Goal: Obtain resource: Obtain resource

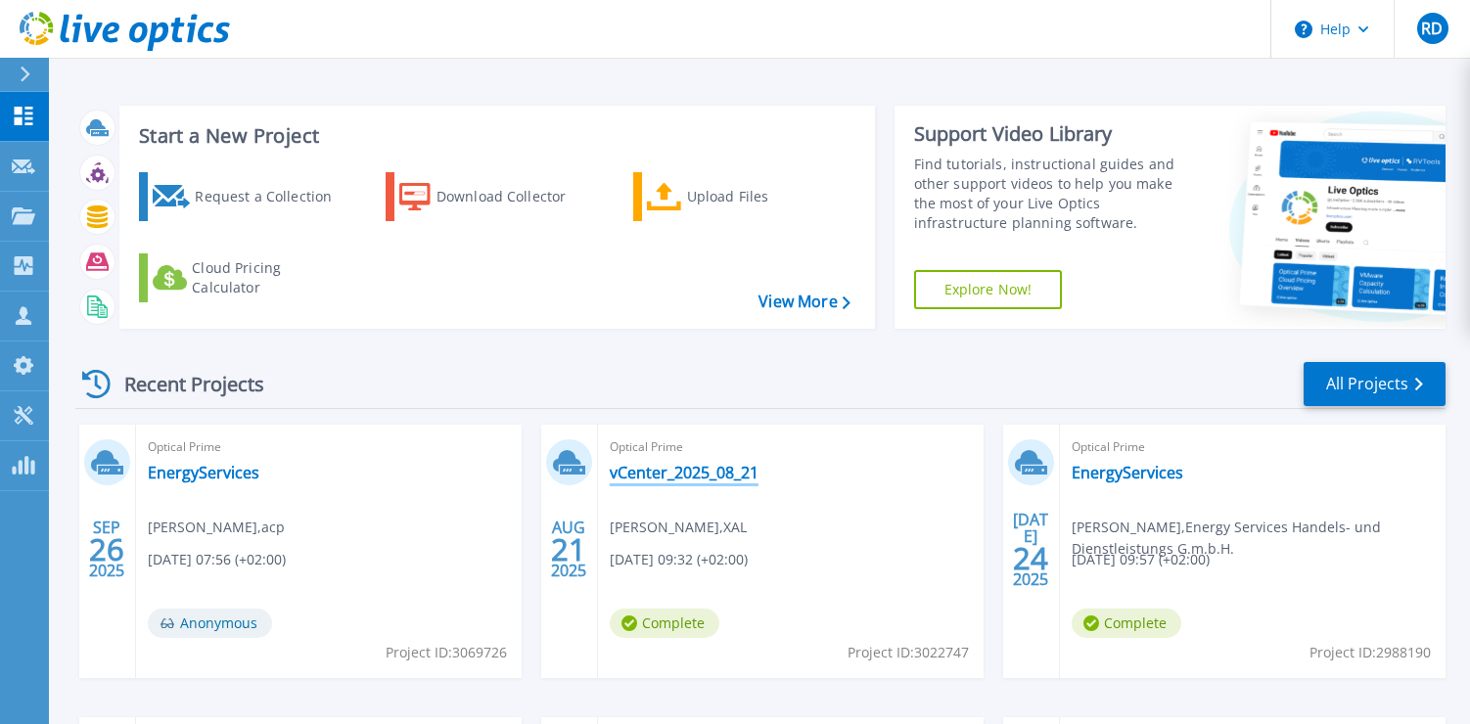
click at [674, 468] on link "vCenter_2025_08_21" at bounding box center [684, 473] width 149 height 20
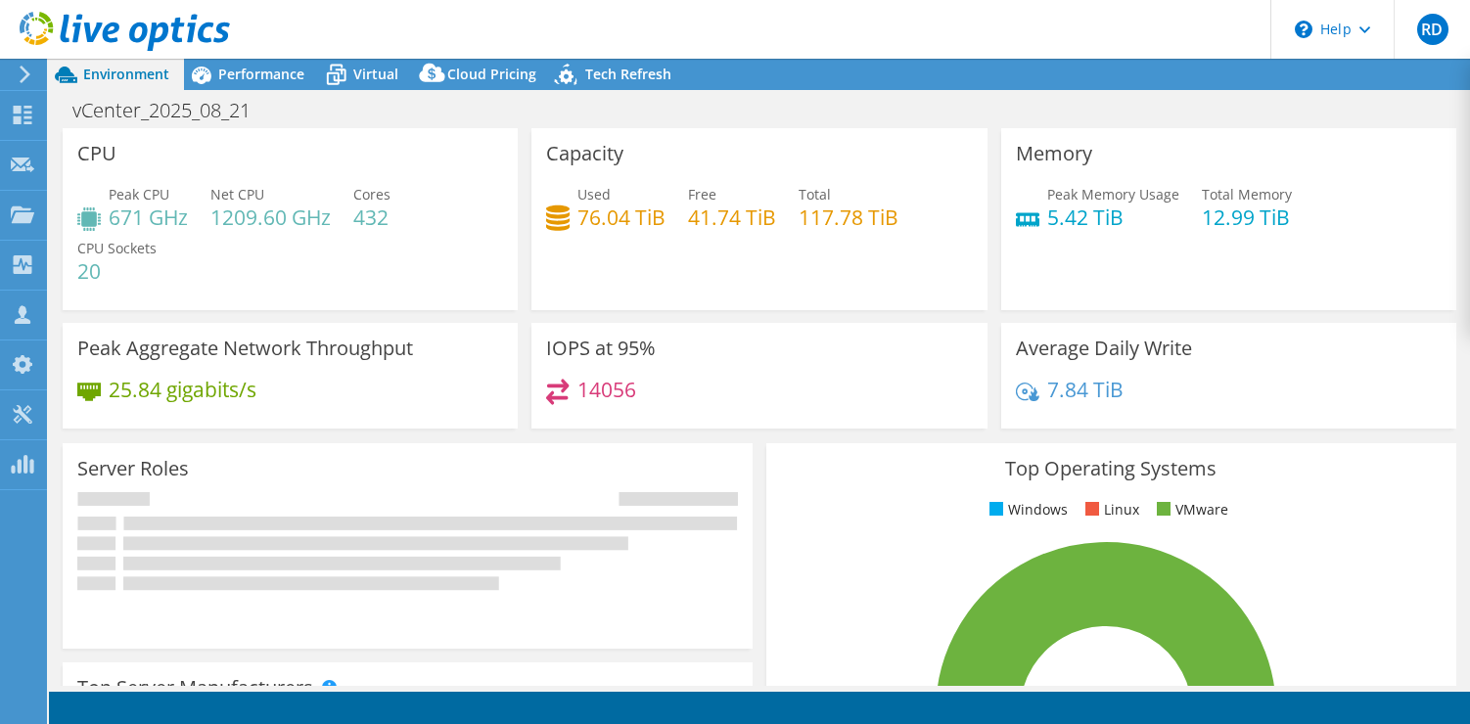
select select "EUFrankfurt"
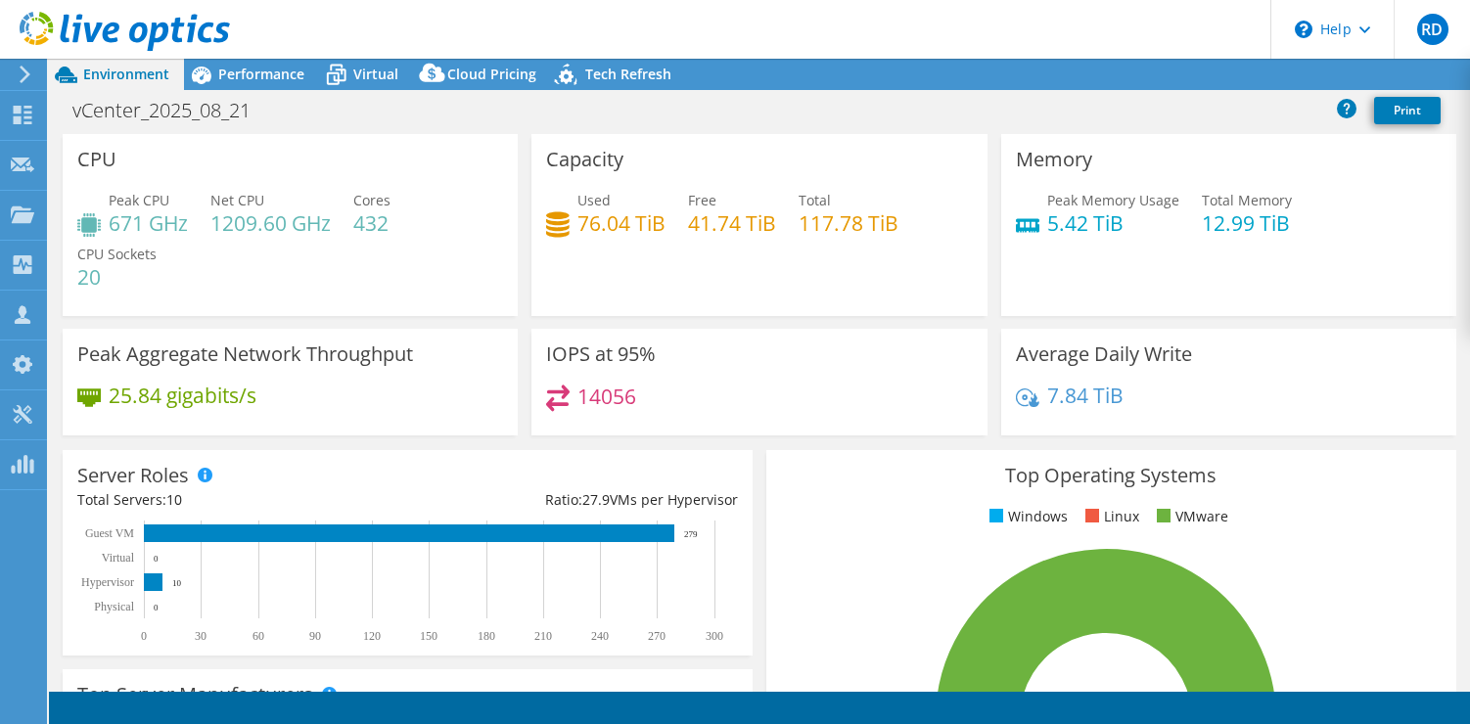
select select "EUR"
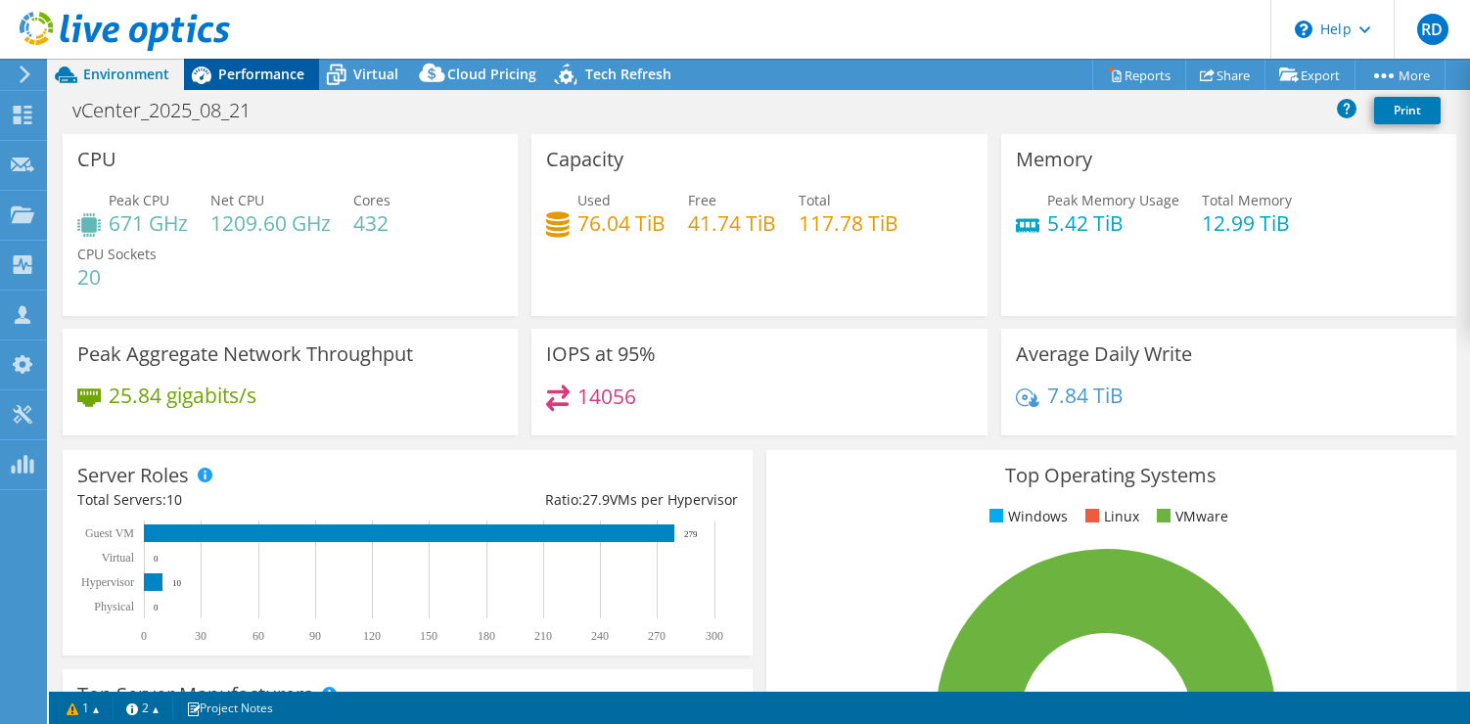
click at [233, 82] on span "Performance" at bounding box center [261, 74] width 86 height 19
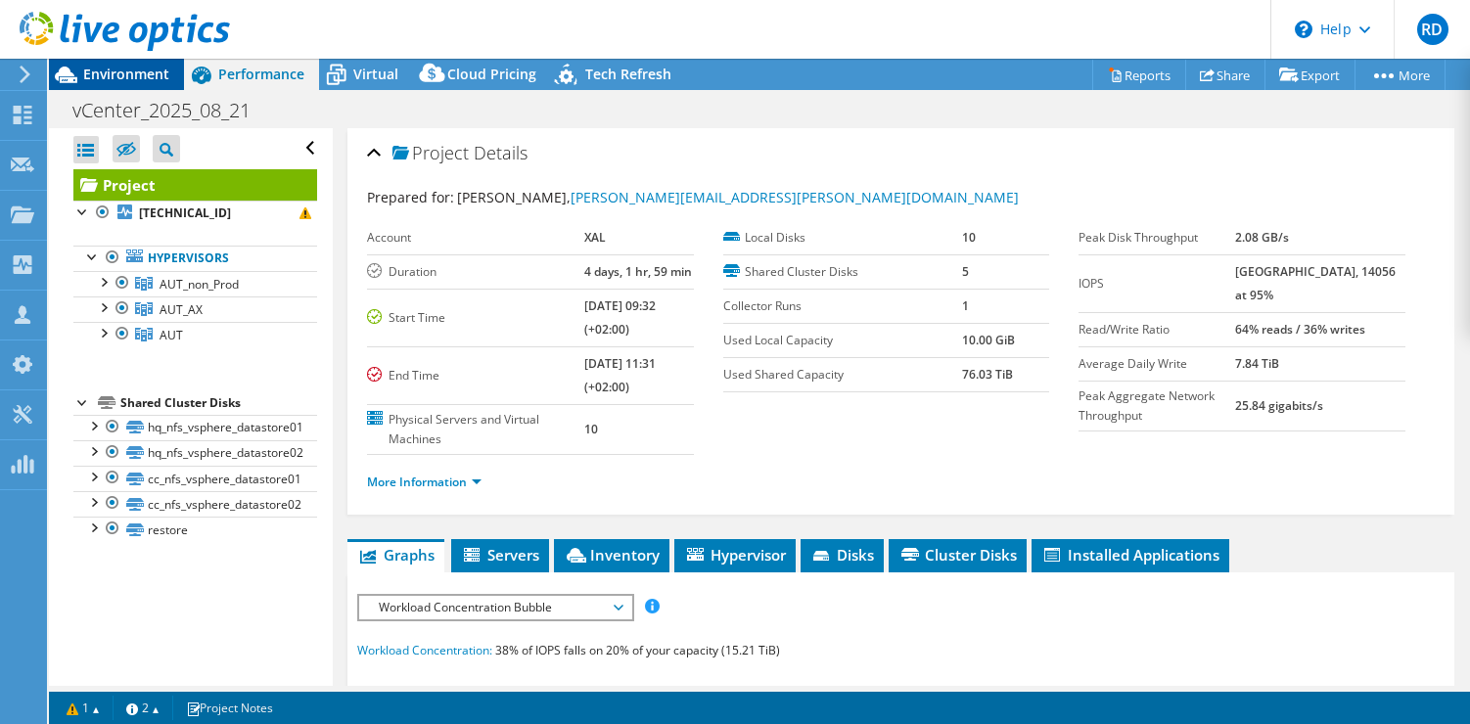
click at [146, 67] on span "Environment" at bounding box center [126, 74] width 86 height 19
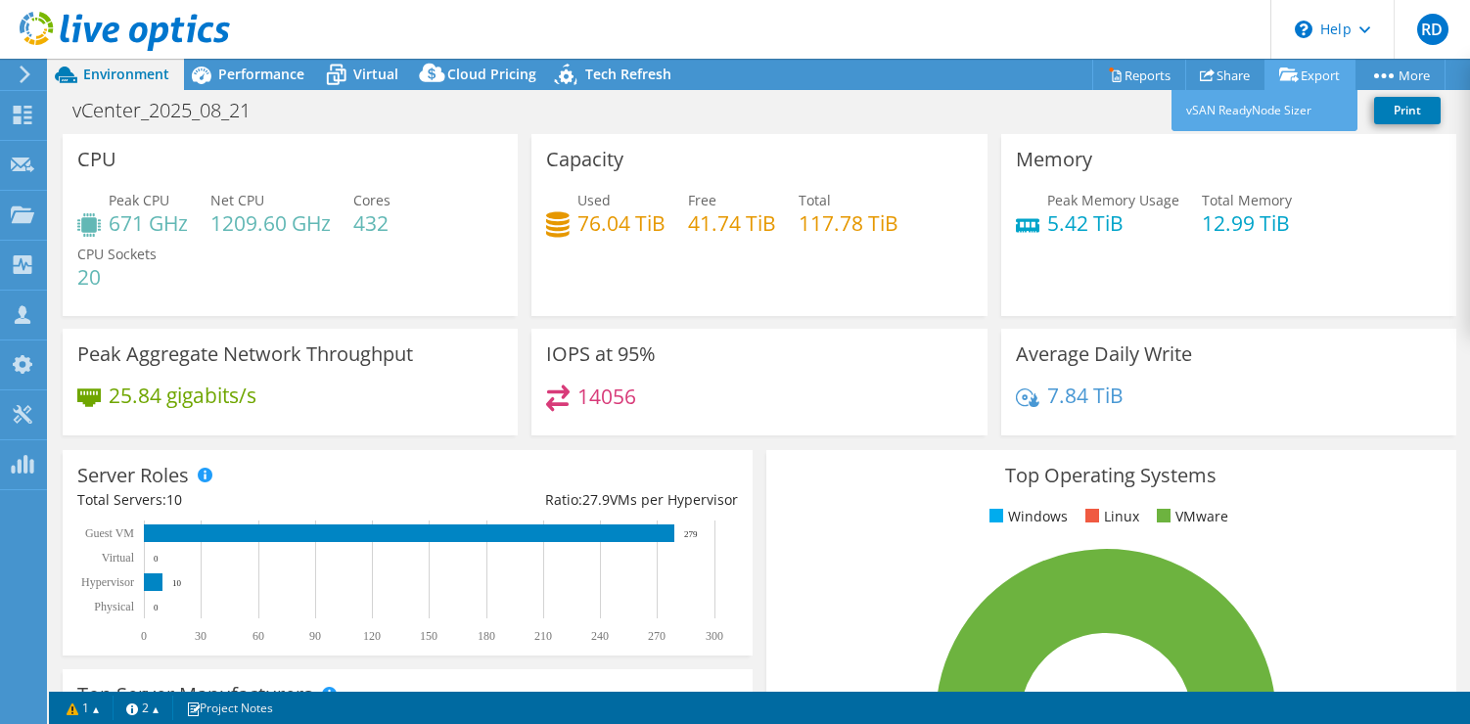
click at [1305, 73] on link "Export" at bounding box center [1310, 75] width 91 height 30
click at [1293, 73] on link "Export" at bounding box center [1310, 75] width 91 height 30
click at [1248, 106] on link "vSAN ReadyNode Sizer" at bounding box center [1265, 110] width 186 height 41
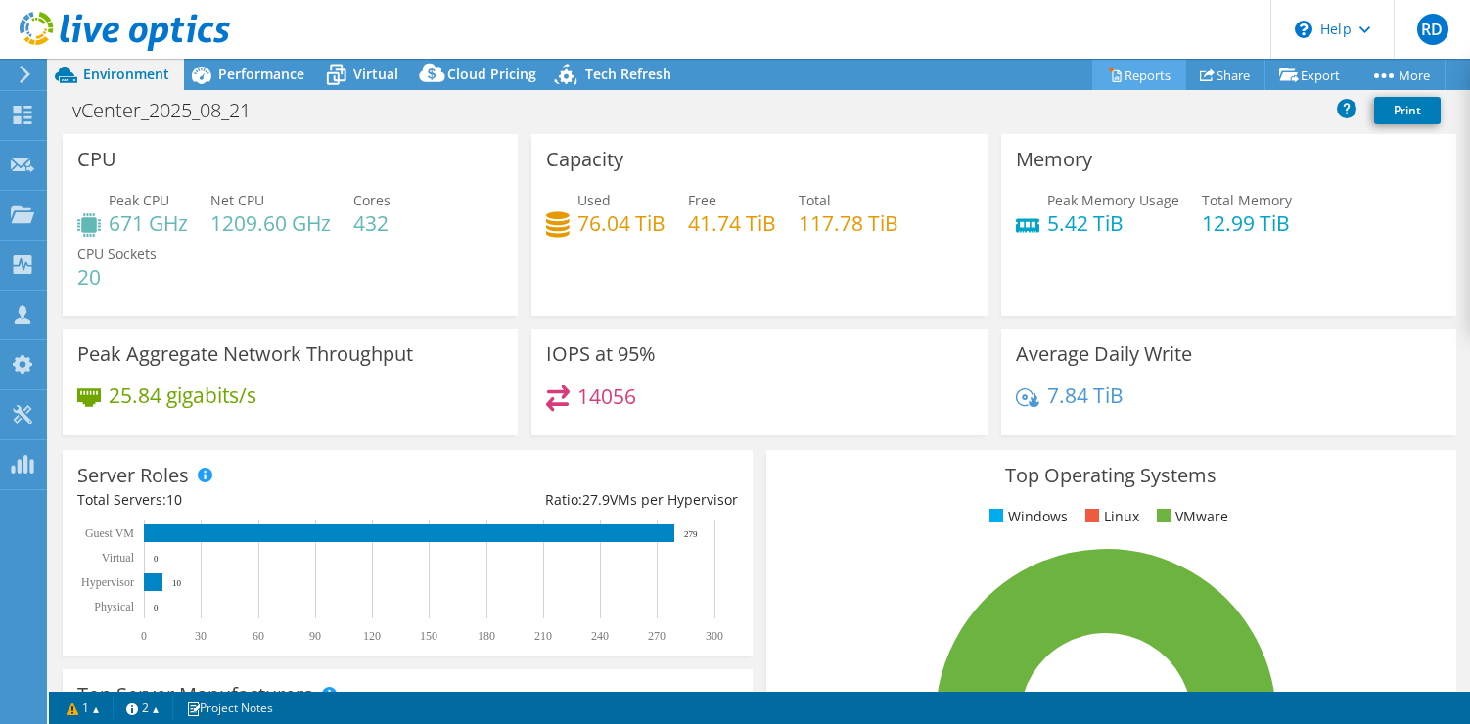
click at [1130, 67] on link "Reports" at bounding box center [1140, 75] width 94 height 30
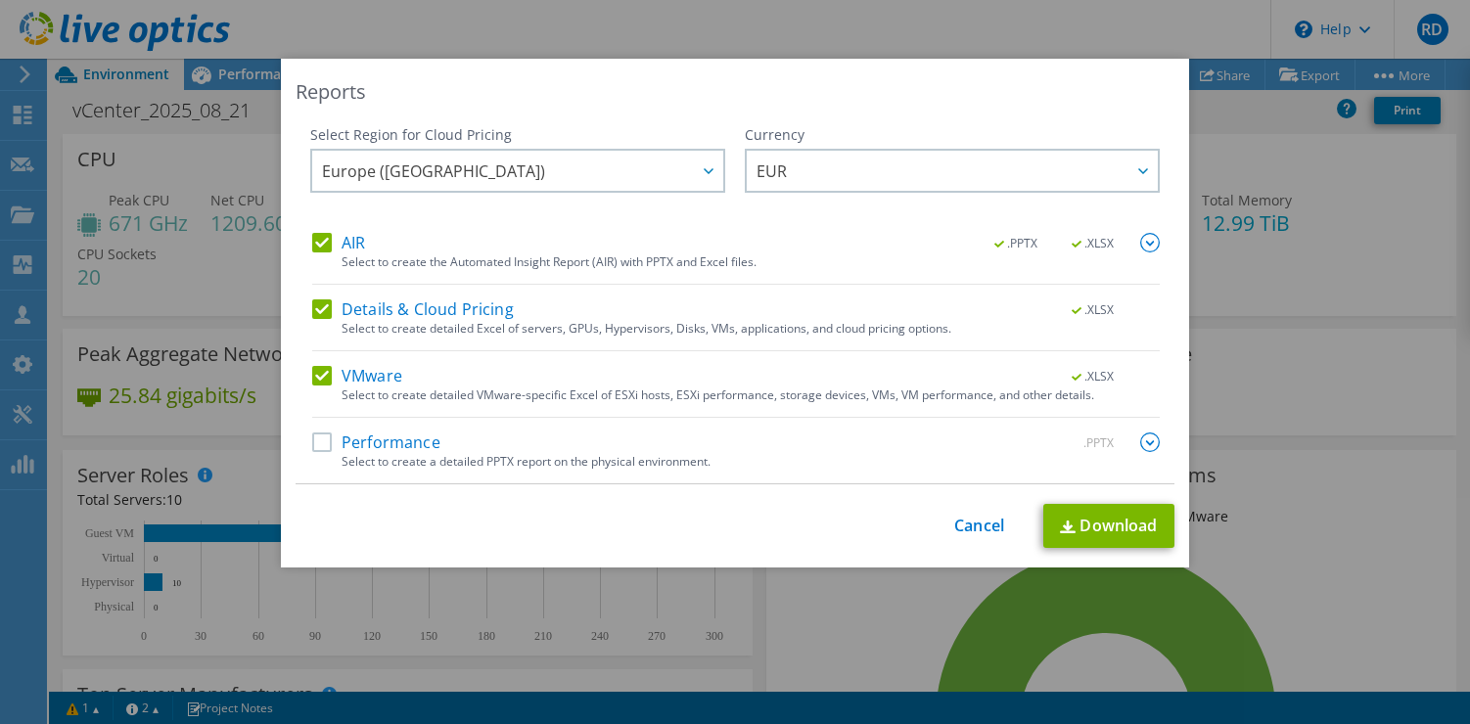
click at [315, 443] on label "Performance" at bounding box center [376, 443] width 128 height 20
click at [0, 0] on input "Performance" at bounding box center [0, 0] width 0 height 0
click at [1107, 531] on link "Download" at bounding box center [1109, 526] width 131 height 44
click at [1281, 257] on div "Reports Select Region for Cloud Pricing Asia Pacific (Hong Kong) Asia Pacific (…" at bounding box center [735, 362] width 1470 height 607
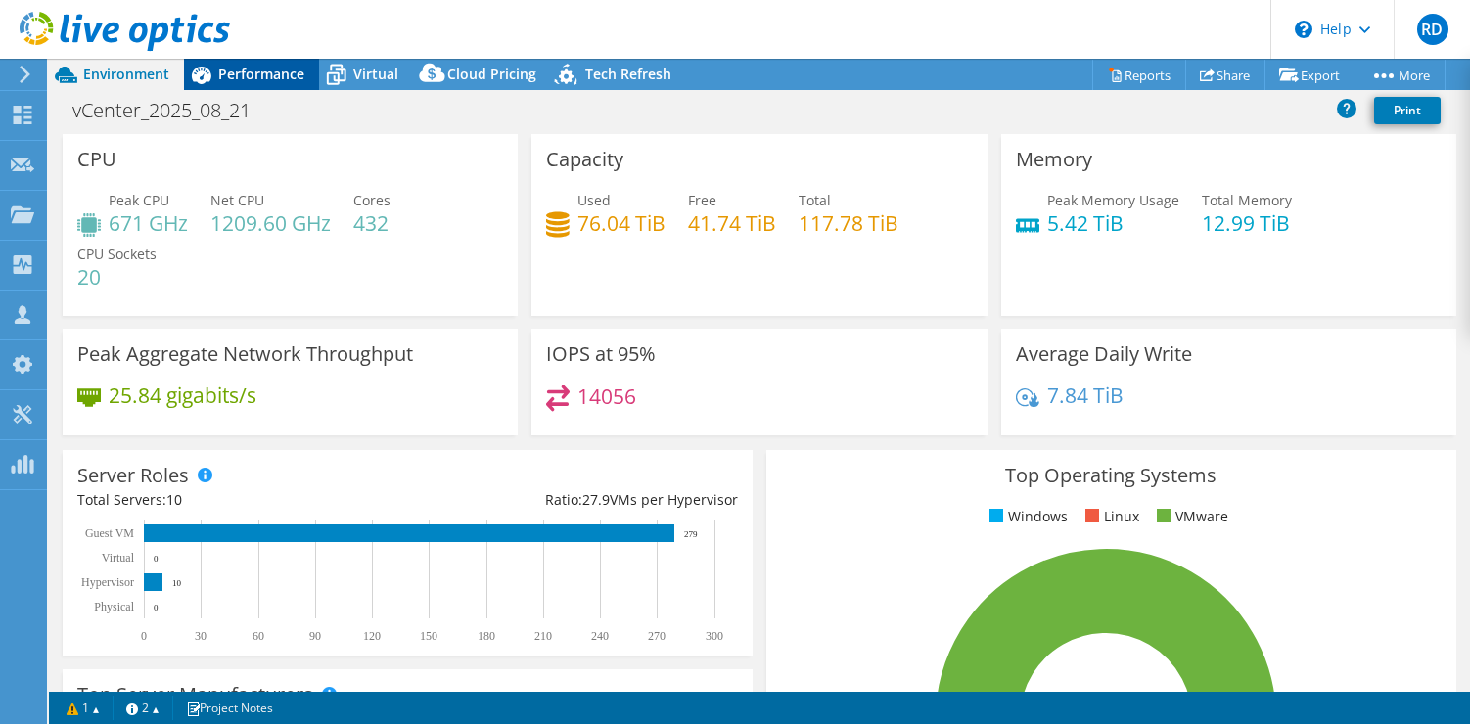
click at [259, 74] on span "Performance" at bounding box center [261, 74] width 86 height 19
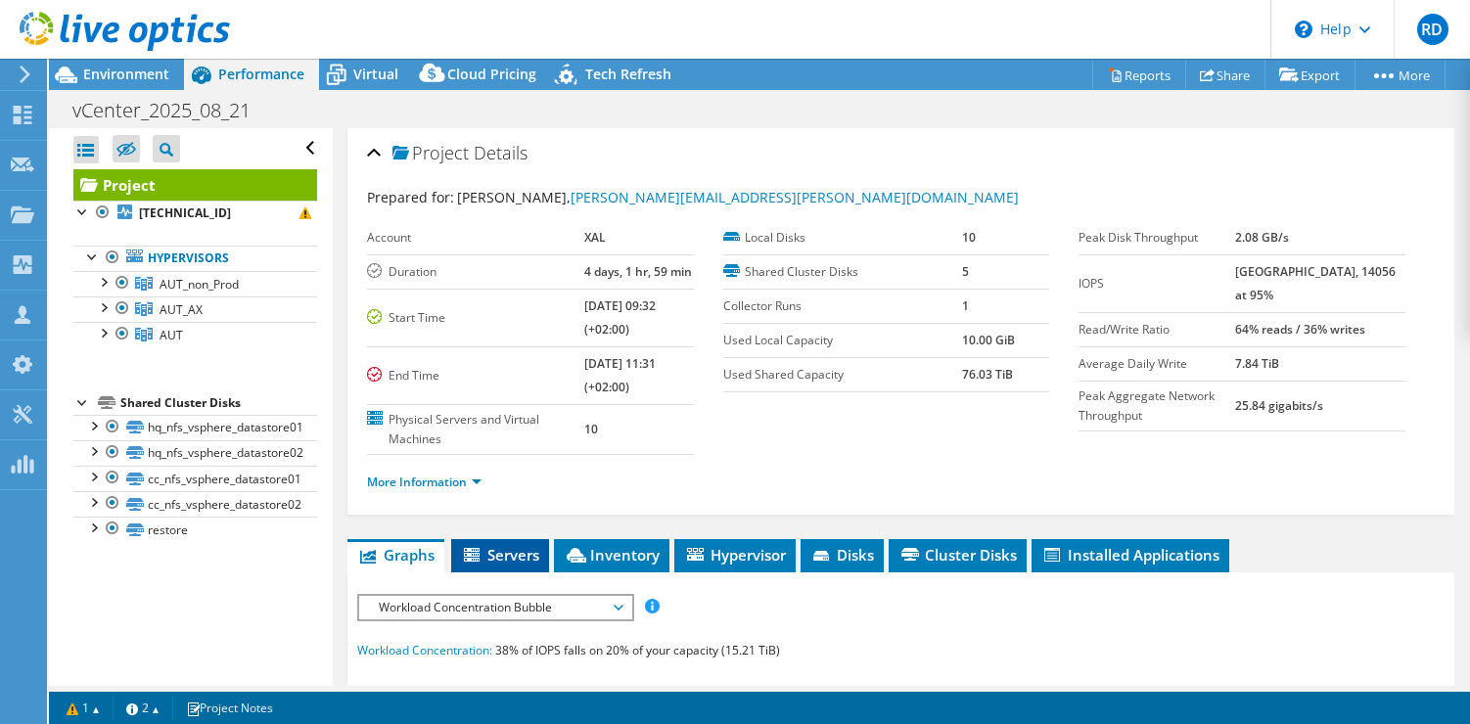
click at [527, 562] on span "Servers" at bounding box center [500, 555] width 78 height 20
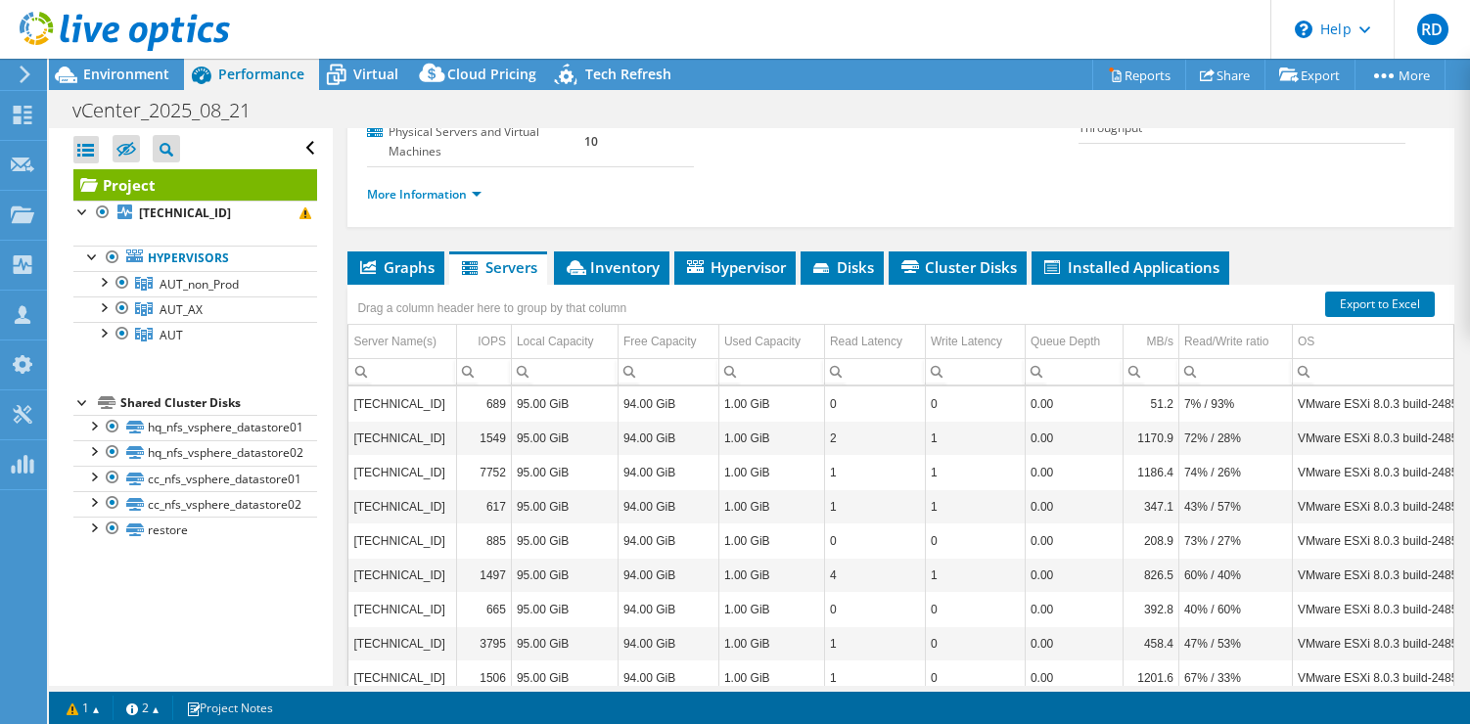
scroll to position [286, 0]
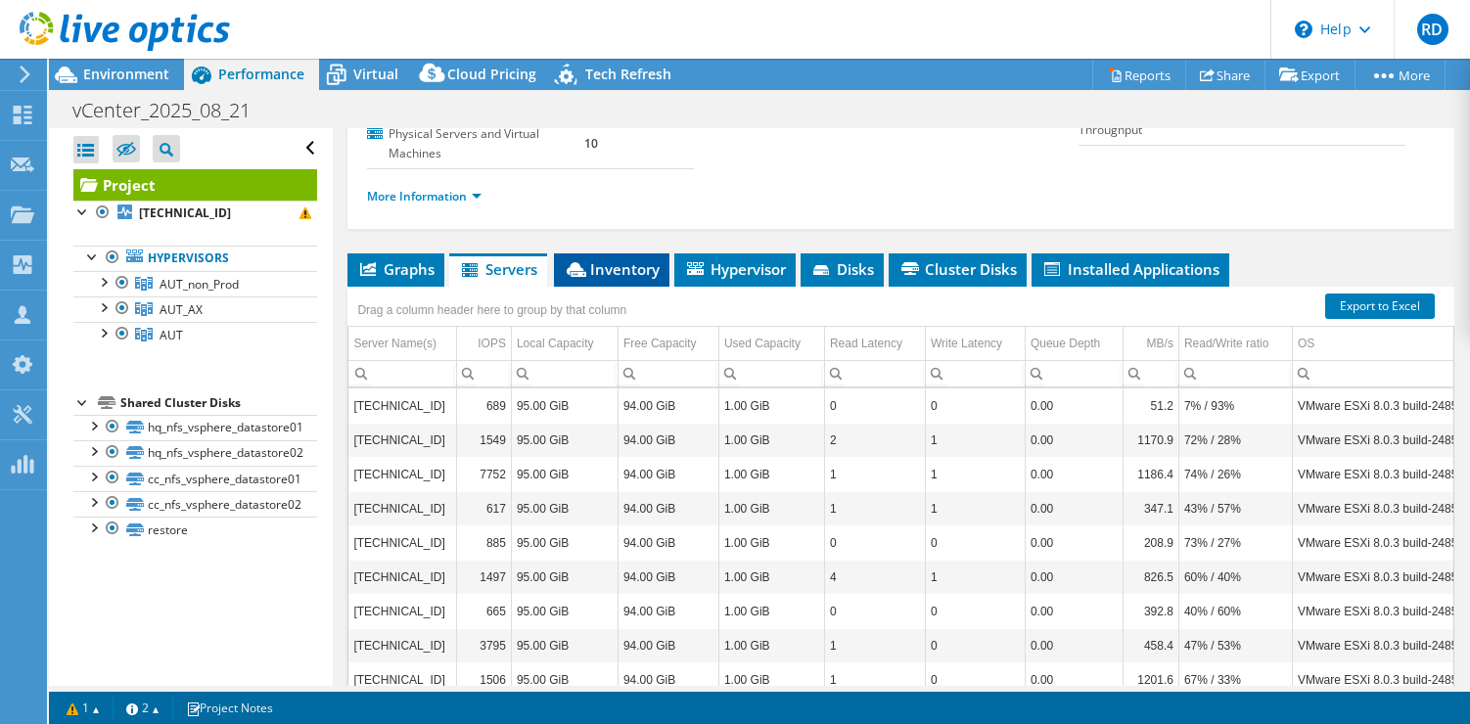
click at [628, 264] on span "Inventory" at bounding box center [612, 269] width 96 height 20
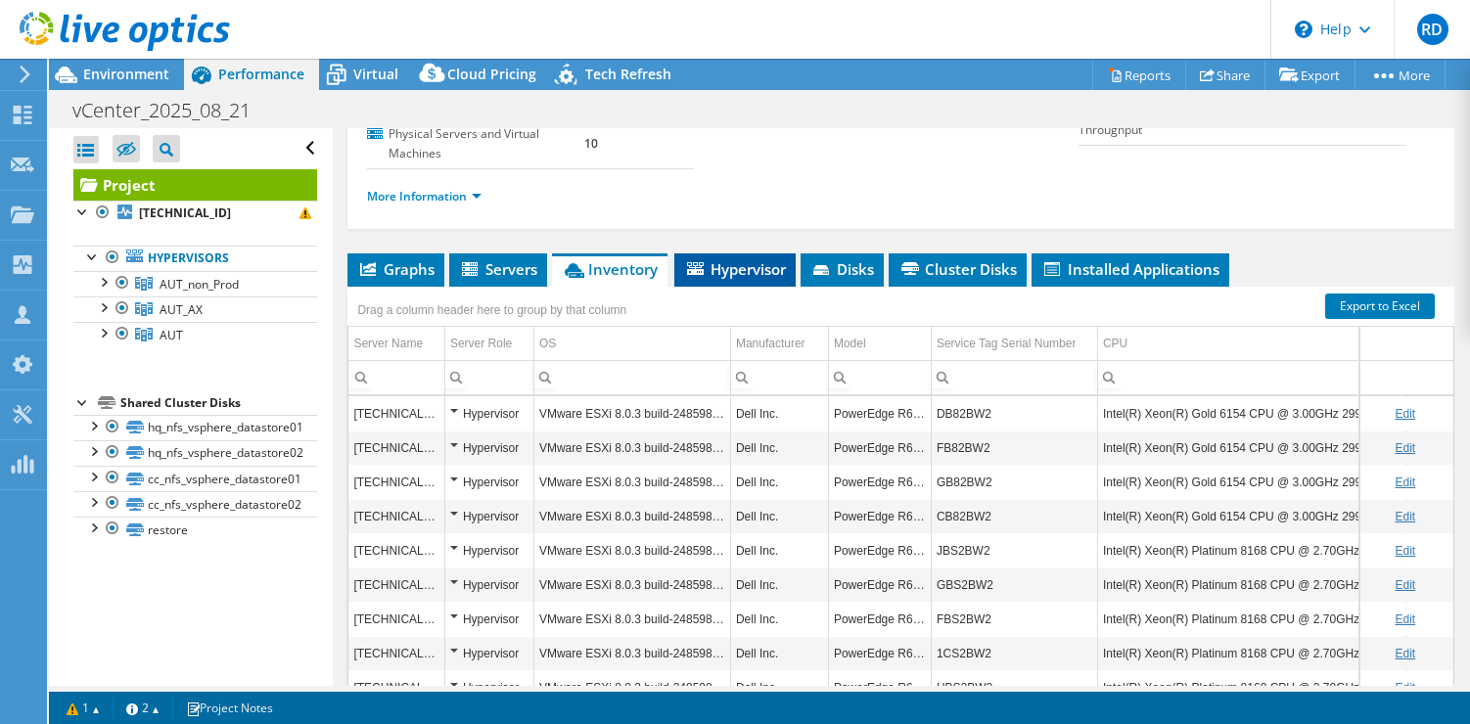
click at [711, 270] on span "Hypervisor" at bounding box center [735, 269] width 102 height 20
